Goal: Information Seeking & Learning: Learn about a topic

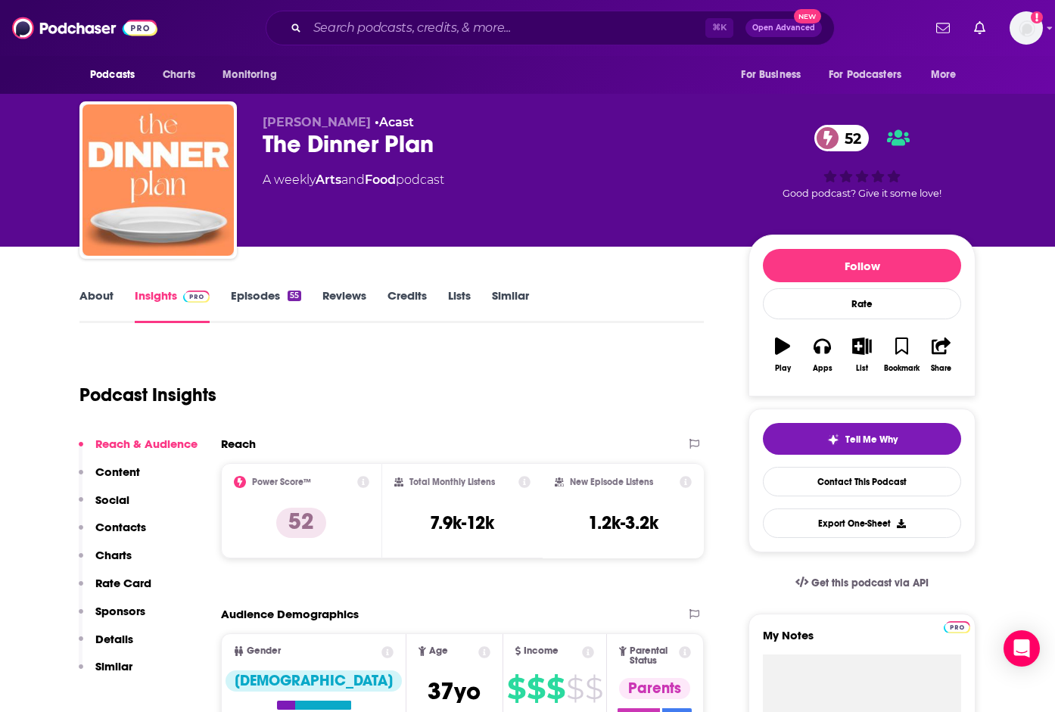
click at [91, 295] on link "About" at bounding box center [96, 305] width 34 height 35
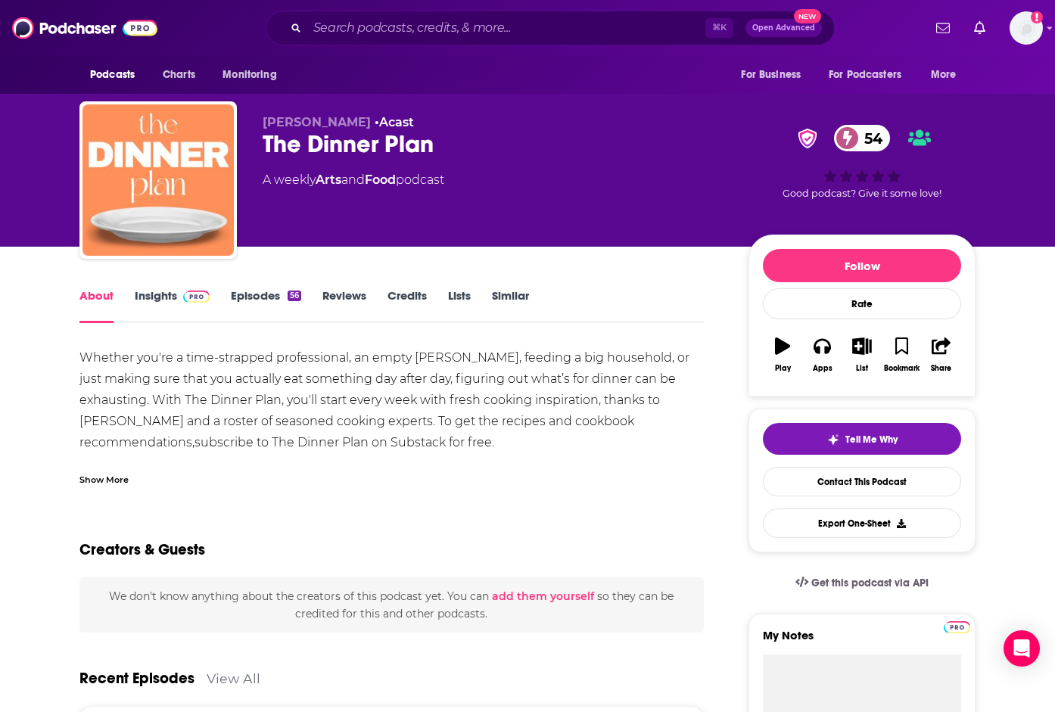
click at [109, 478] on div "Show More" at bounding box center [103, 478] width 49 height 14
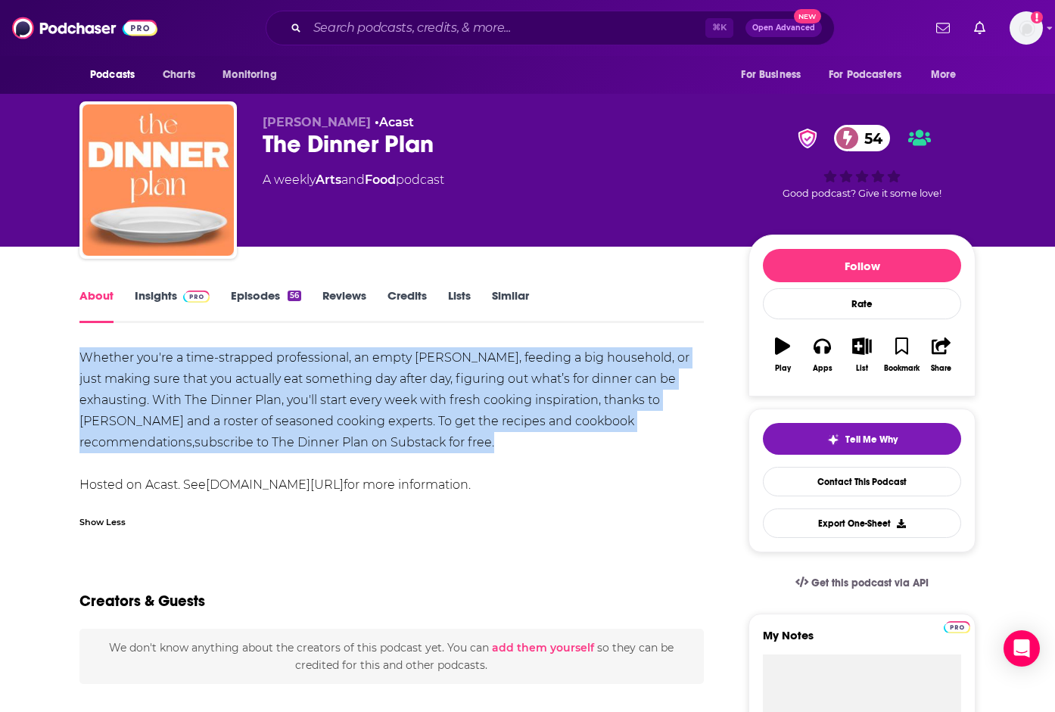
drag, startPoint x: 84, startPoint y: 357, endPoint x: 409, endPoint y: 446, distance: 336.7
click at [404, 446] on div "Whether you're a time-strapped professional, an empty [PERSON_NAME], feeding a …" at bounding box center [391, 421] width 624 height 148
copy div "Whether you're a time-strapped professional, an empty [PERSON_NAME], feeding a …"
click at [173, 297] on link "Insights" at bounding box center [172, 305] width 75 height 35
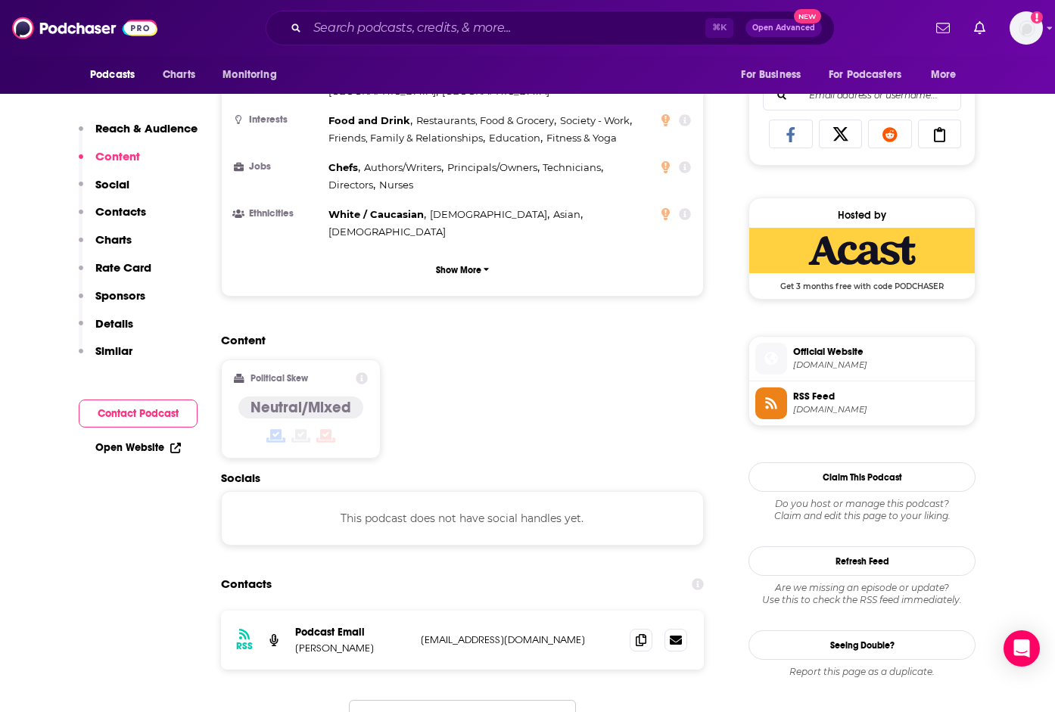
scroll to position [966, 0]
